Goal: Task Accomplishment & Management: Manage account settings

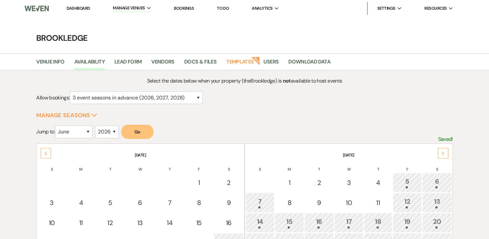
select select "3"
select select "6"
select select "2026"
click at [142, 23] on li "Brookledge" at bounding box center [145, 21] width 58 height 6
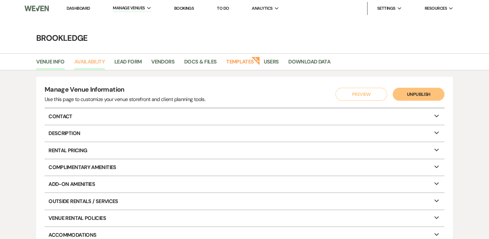
click at [90, 60] on link "Availability" at bounding box center [89, 64] width 30 height 12
select select "3"
select select "2026"
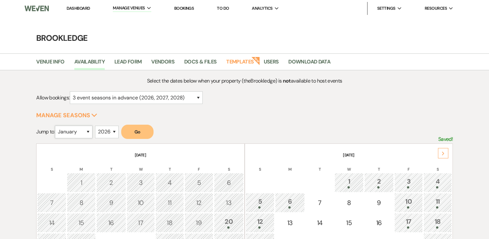
click at [88, 127] on select "January February March April May June July August September October November De…" at bounding box center [73, 131] width 37 height 13
select select "9"
click at [57, 125] on select "January February March April May June July August September October November De…" at bounding box center [73, 131] width 37 height 13
click at [116, 126] on select "2025 2026 2027 2028 2029" at bounding box center [107, 131] width 24 height 13
select select "2025"
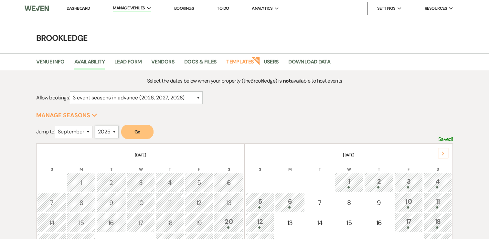
click at [97, 125] on select "2025 2026 2027 2028 2029" at bounding box center [107, 131] width 24 height 13
click at [150, 137] on button "Go" at bounding box center [137, 131] width 32 height 14
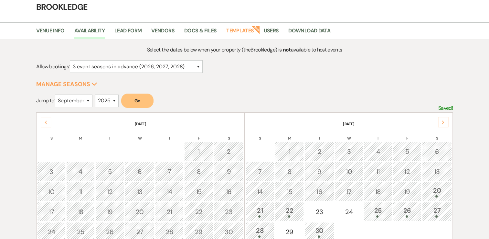
scroll to position [65, 0]
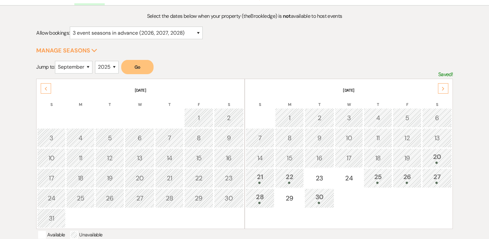
click at [446, 158] on div "20" at bounding box center [437, 158] width 23 height 12
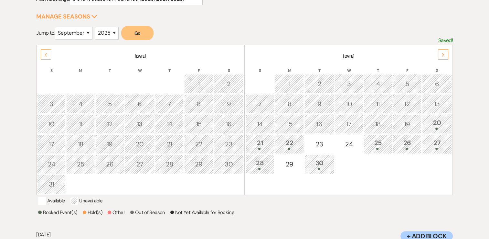
scroll to position [161, 0]
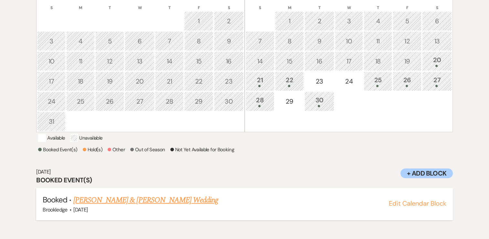
click at [156, 203] on link "[PERSON_NAME] & [PERSON_NAME] Wedding" at bounding box center [145, 200] width 145 height 12
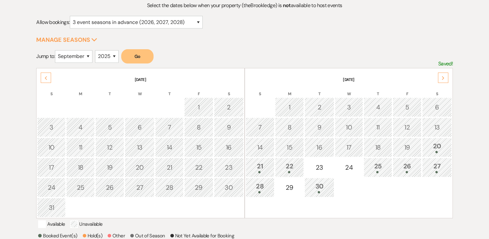
scroll to position [32, 0]
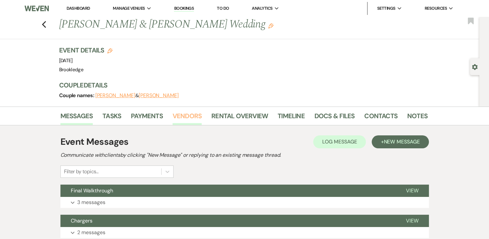
click at [175, 114] on link "Vendors" at bounding box center [187, 118] width 29 height 14
